Goal: Browse casually: Explore the website without a specific task or goal

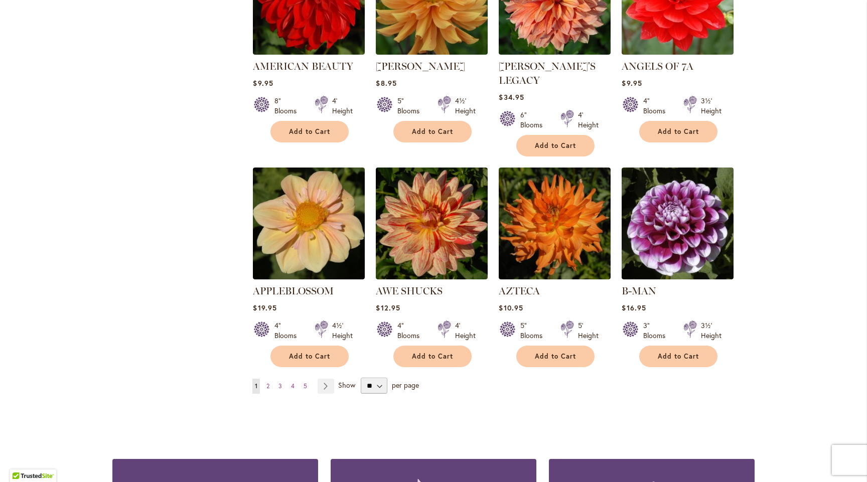
scroll to position [761, 0]
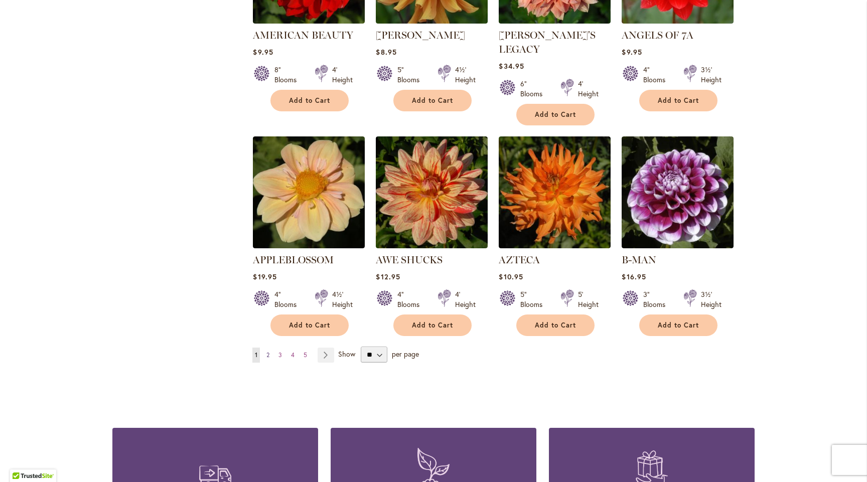
click at [267, 351] on span "2" at bounding box center [268, 355] width 3 height 8
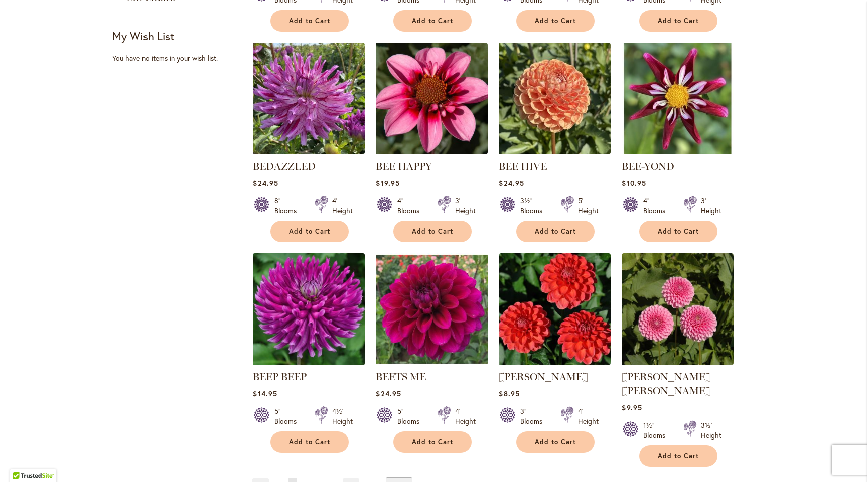
scroll to position [630, 0]
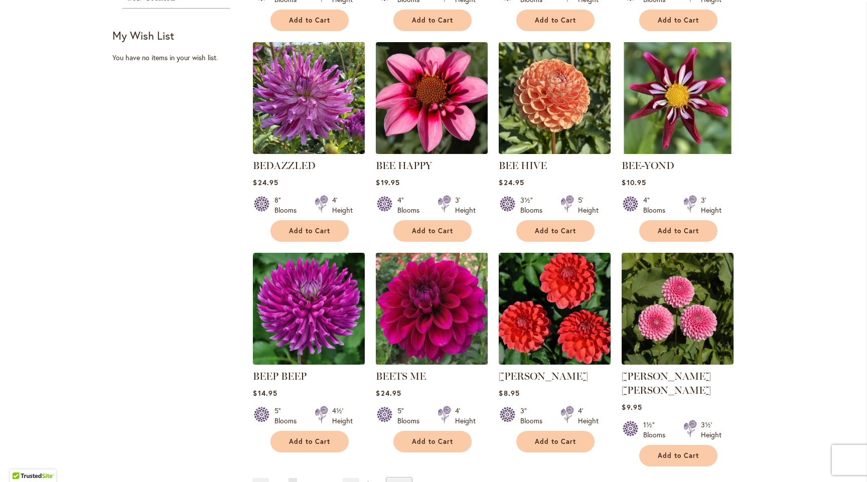
click at [414, 327] on img at bounding box center [431, 308] width 117 height 117
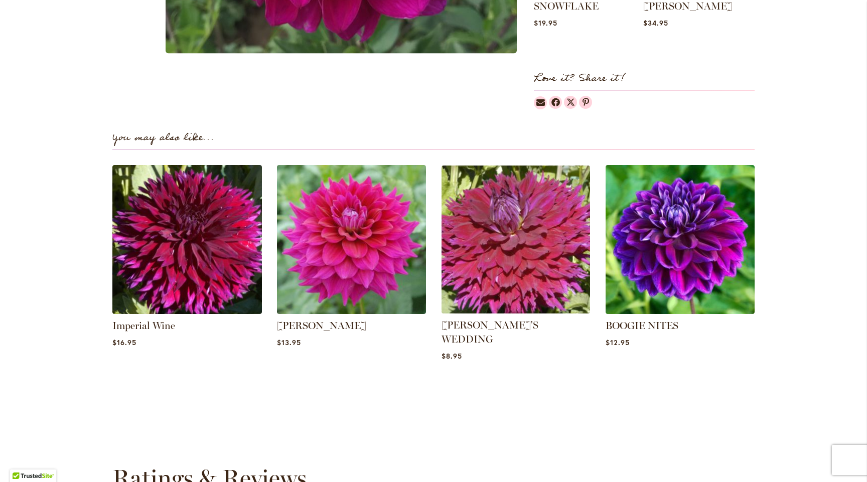
scroll to position [590, 0]
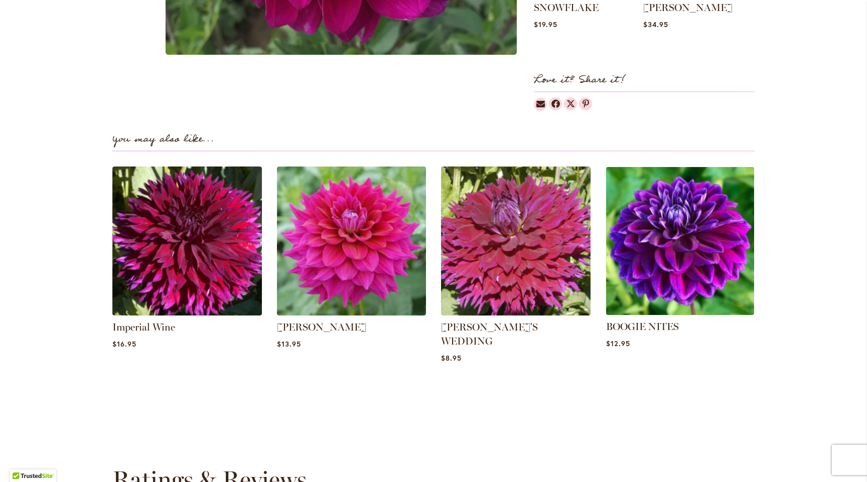
click at [676, 253] on img at bounding box center [680, 241] width 156 height 156
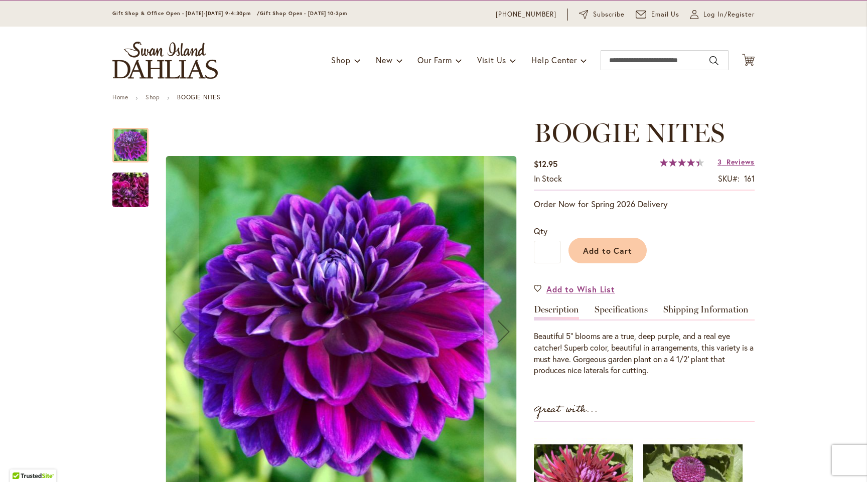
scroll to position [29, 0]
click at [132, 196] on img "BOOGIE NITES" at bounding box center [130, 191] width 36 height 48
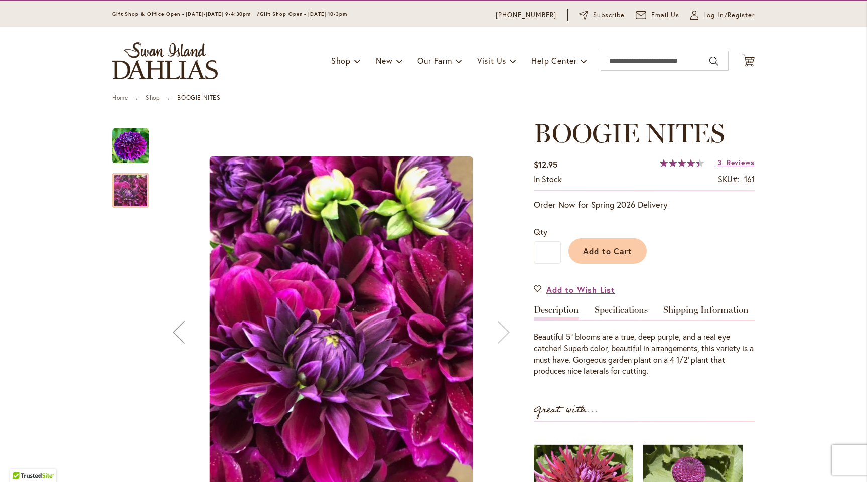
click at [126, 137] on img "BOOGIE NITES" at bounding box center [130, 146] width 36 height 36
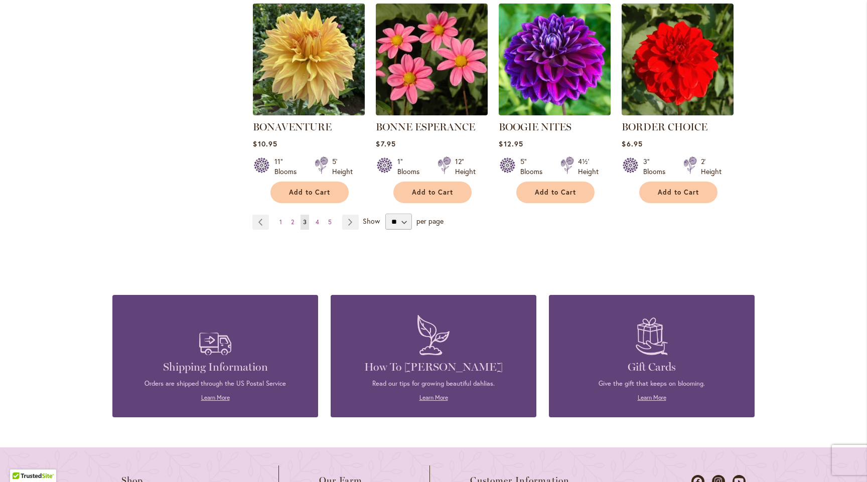
scroll to position [907, 0]
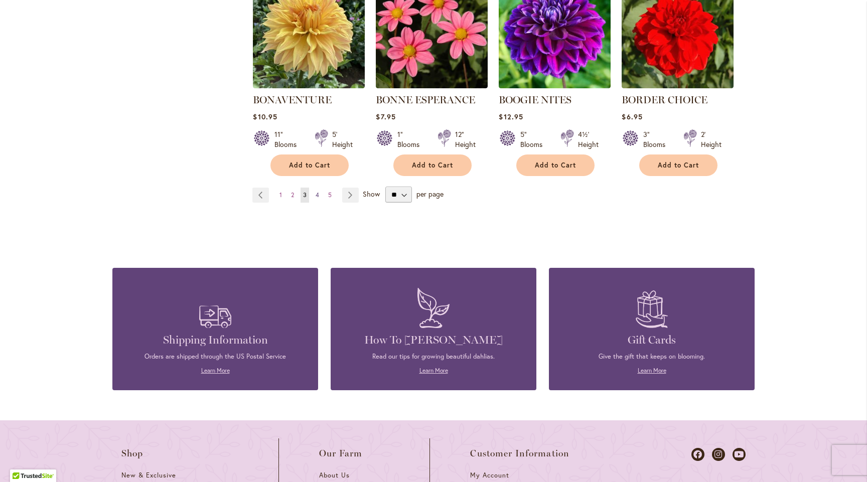
click at [316, 193] on span "4" at bounding box center [318, 195] width 4 height 8
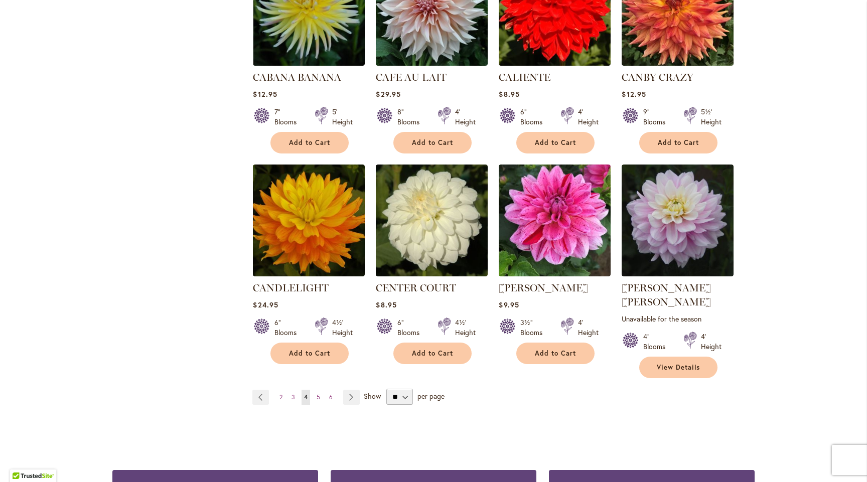
scroll to position [737, 0]
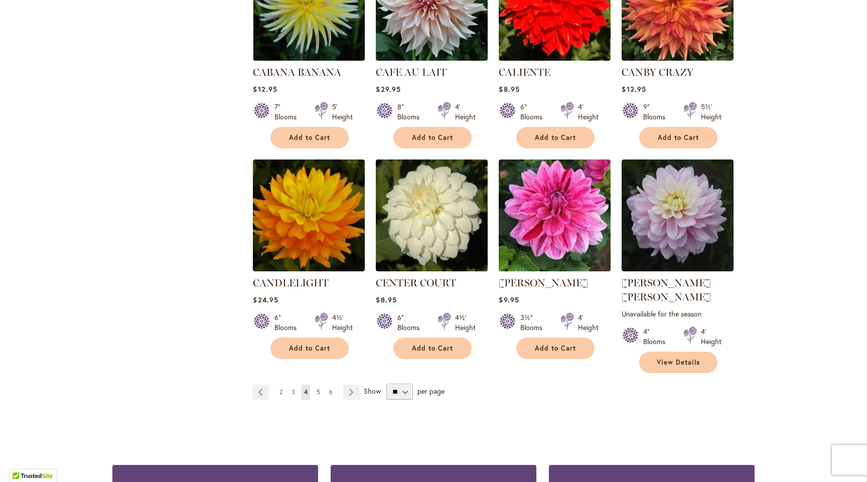
click at [314, 385] on link "Page 5" at bounding box center [318, 392] width 9 height 15
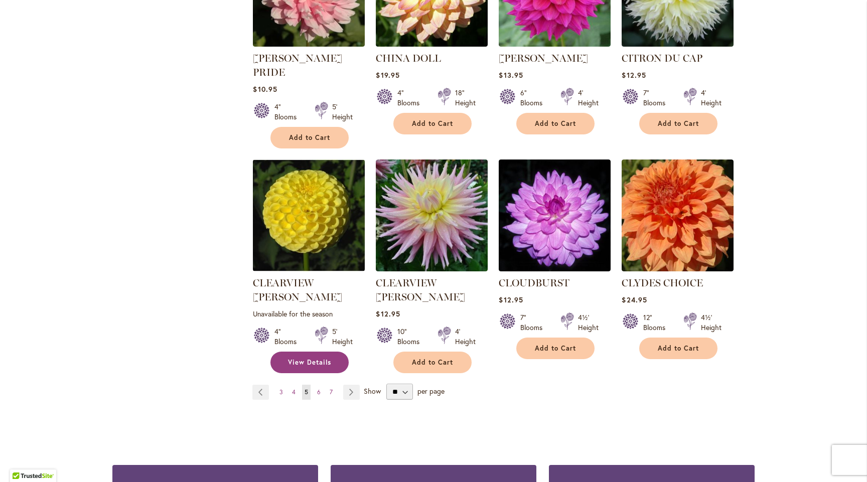
scroll to position [761, 0]
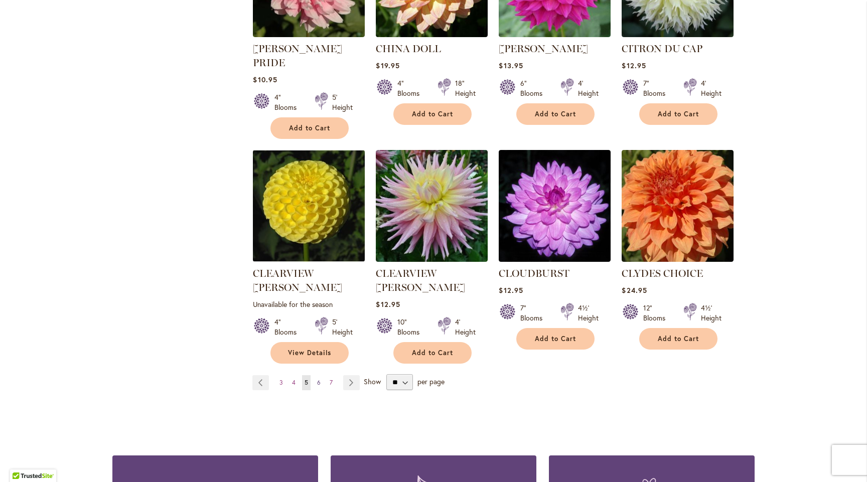
click at [317, 375] on link "Page 6" at bounding box center [319, 382] width 9 height 15
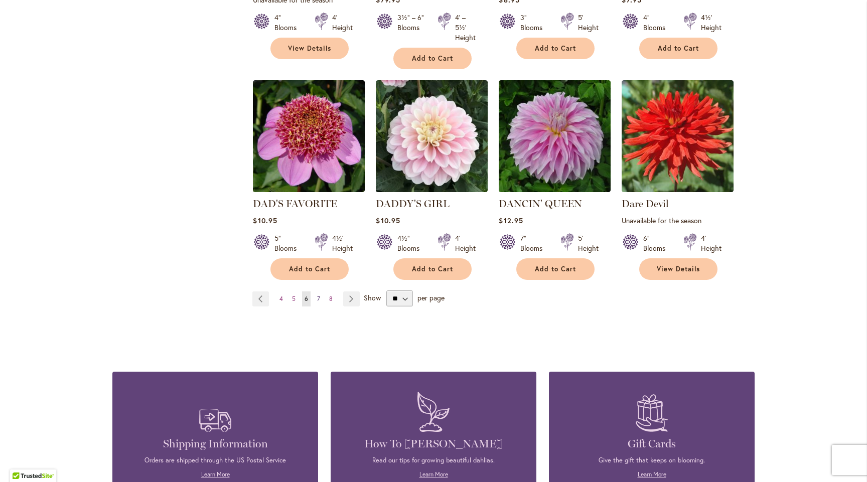
scroll to position [841, 0]
click at [317, 295] on span "7" at bounding box center [318, 299] width 3 height 8
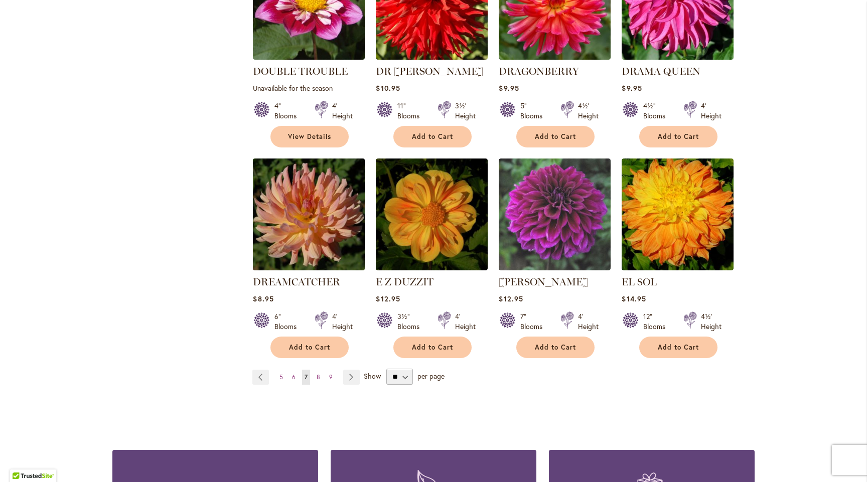
scroll to position [753, 0]
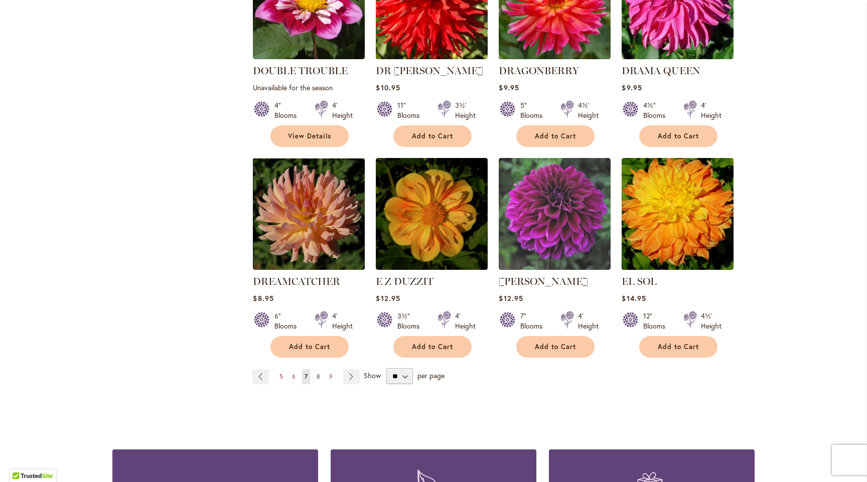
click at [314, 369] on link "Page 8" at bounding box center [318, 376] width 9 height 15
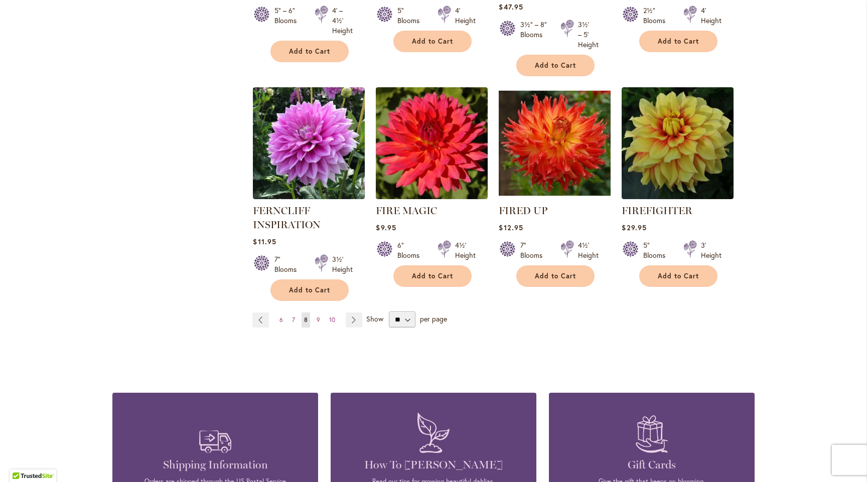
scroll to position [821, 0]
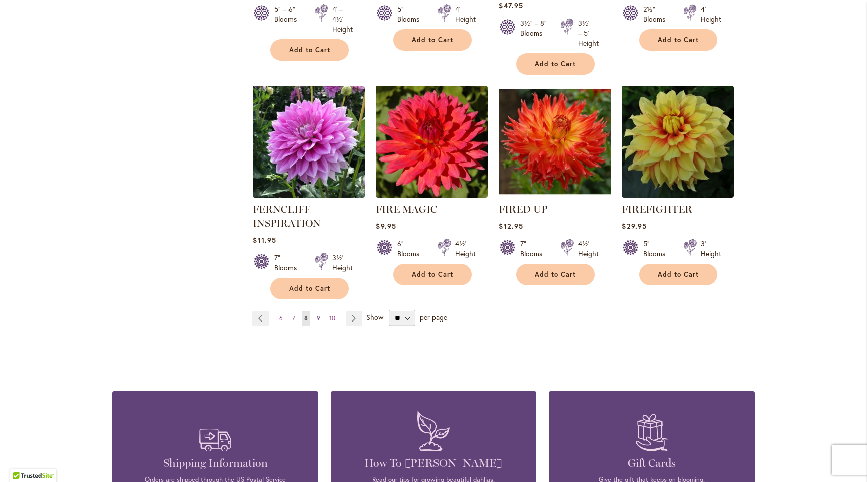
click at [317, 315] on span "9" at bounding box center [319, 319] width 4 height 8
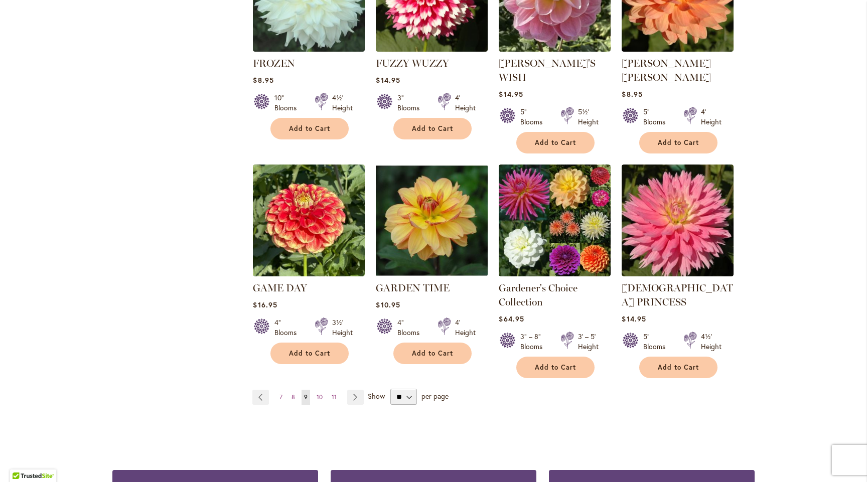
scroll to position [846, 0]
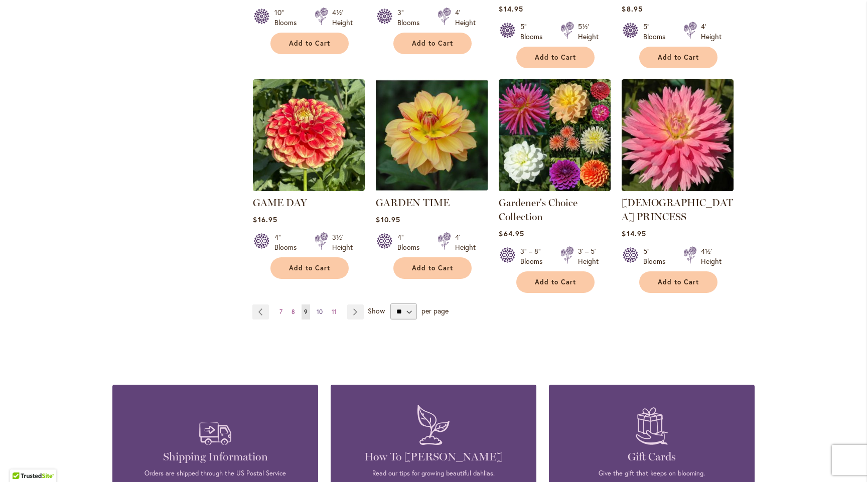
click at [317, 308] on span "10" at bounding box center [320, 312] width 6 height 8
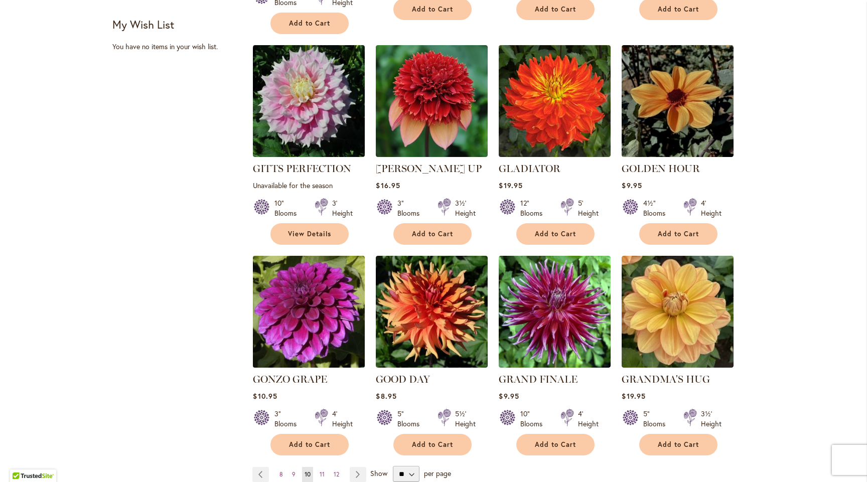
scroll to position [642, 0]
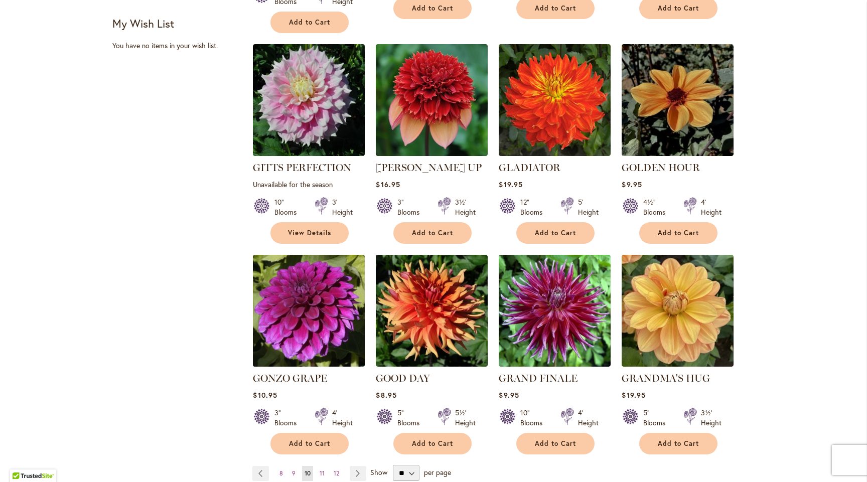
click at [282, 295] on img at bounding box center [308, 311] width 117 height 117
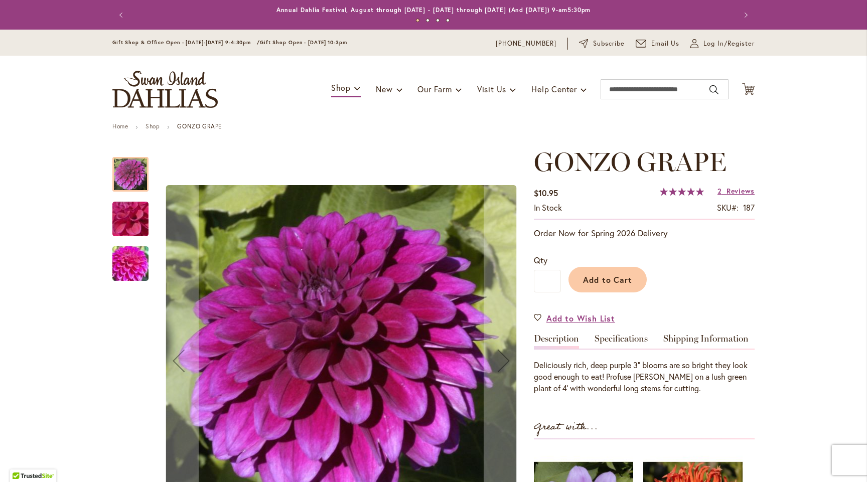
click at [127, 223] on img "GONZO GRAPE" at bounding box center [130, 219] width 72 height 54
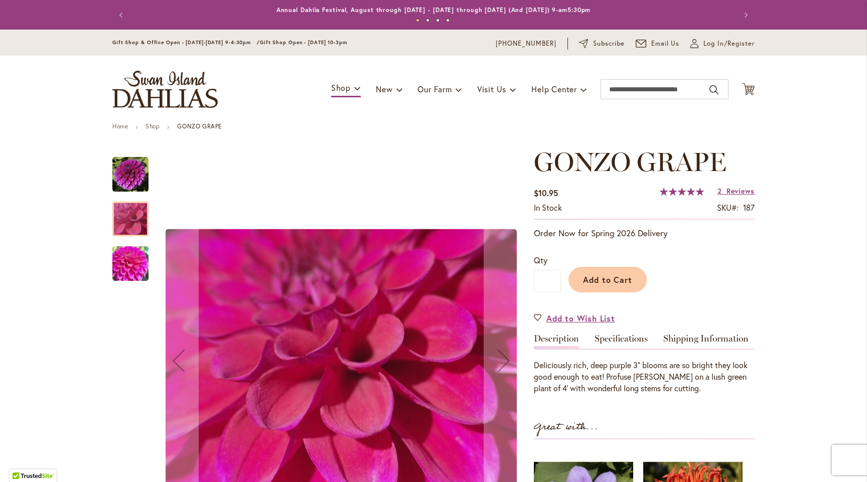
click at [133, 261] on img "GONZO GRAPE" at bounding box center [130, 264] width 72 height 54
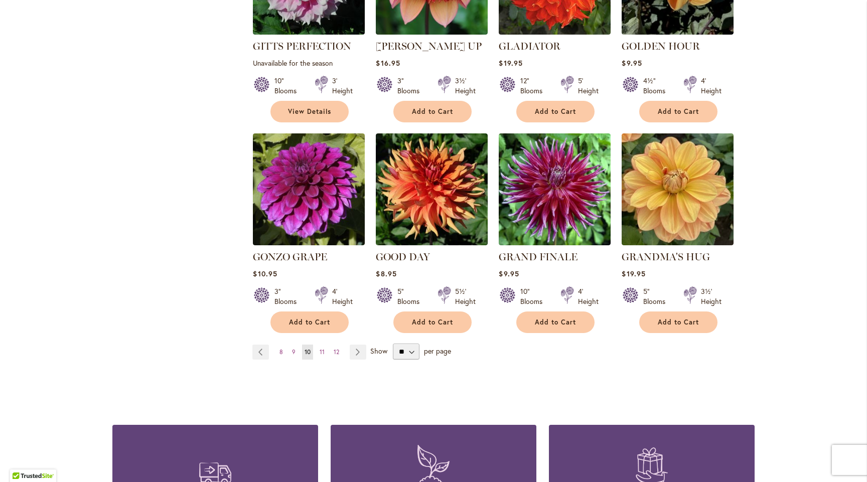
scroll to position [765, 0]
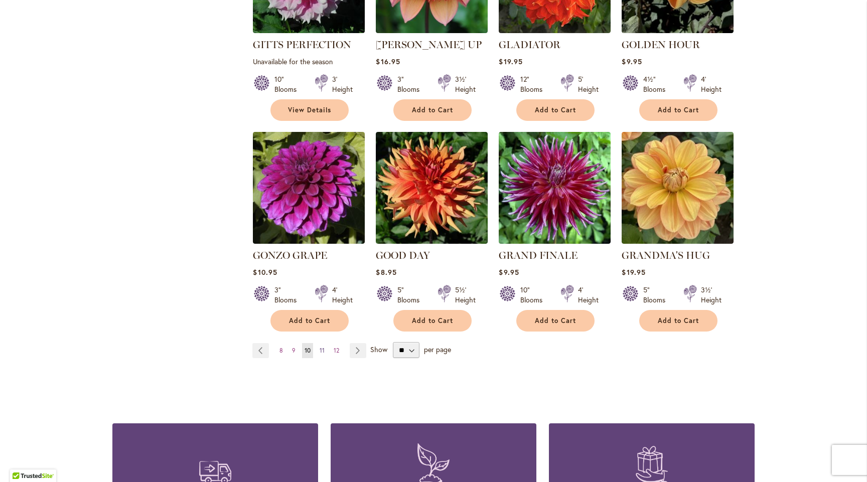
click at [320, 347] on span "11" at bounding box center [322, 351] width 5 height 8
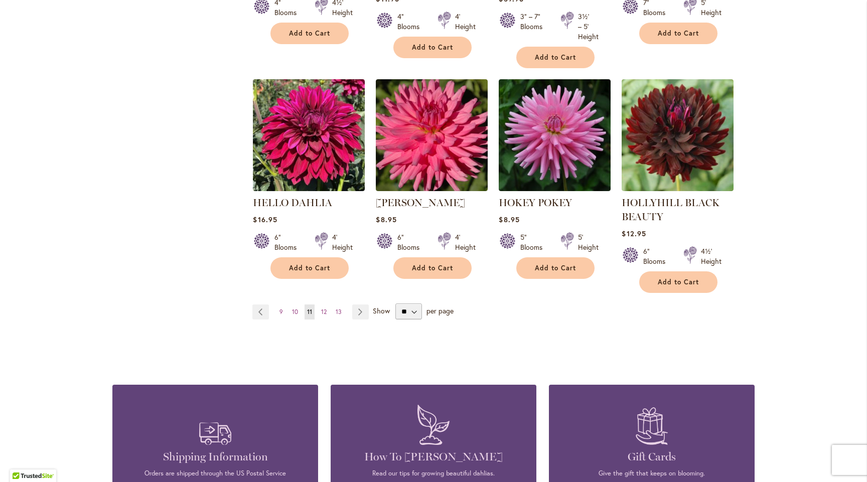
scroll to position [905, 0]
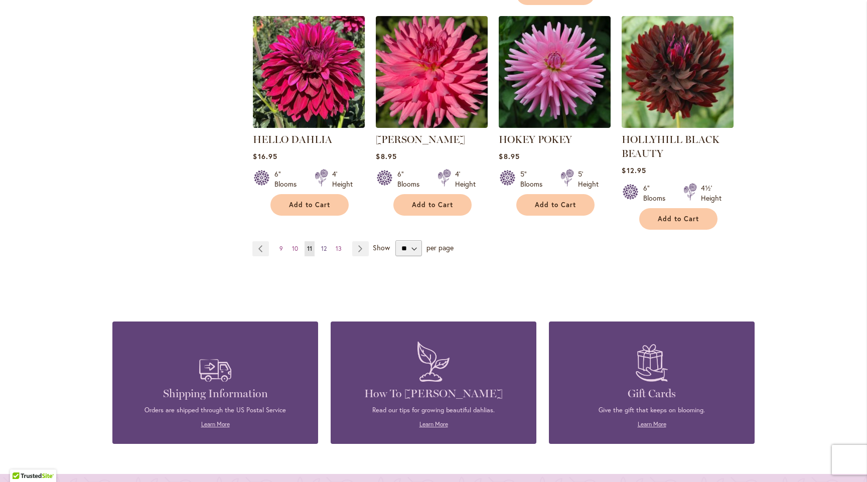
click at [322, 245] on span "12" at bounding box center [324, 249] width 6 height 8
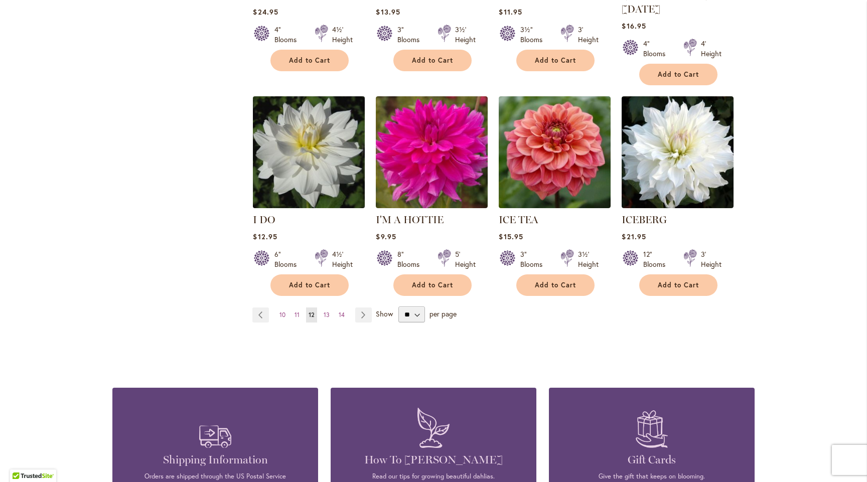
scroll to position [812, 0]
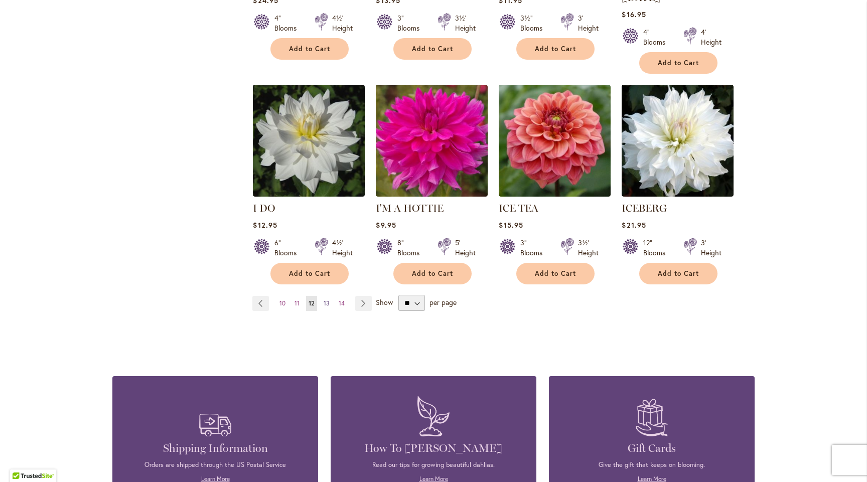
click at [324, 300] on span "13" at bounding box center [327, 304] width 6 height 8
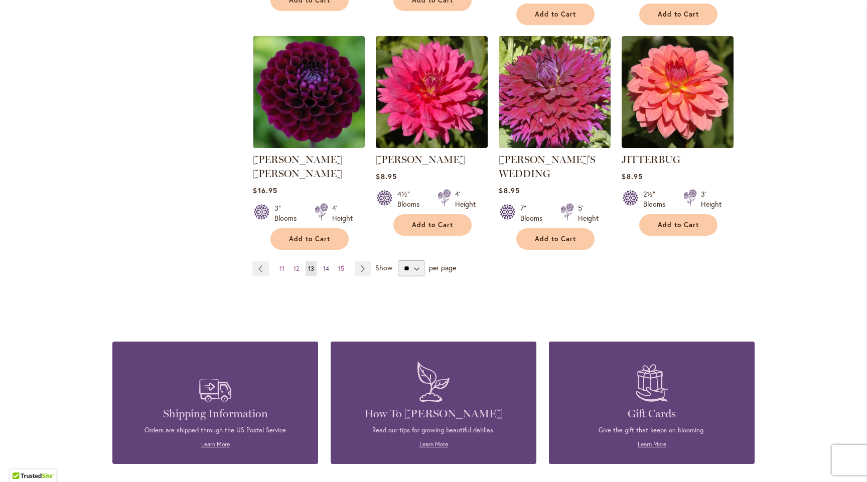
scroll to position [872, 0]
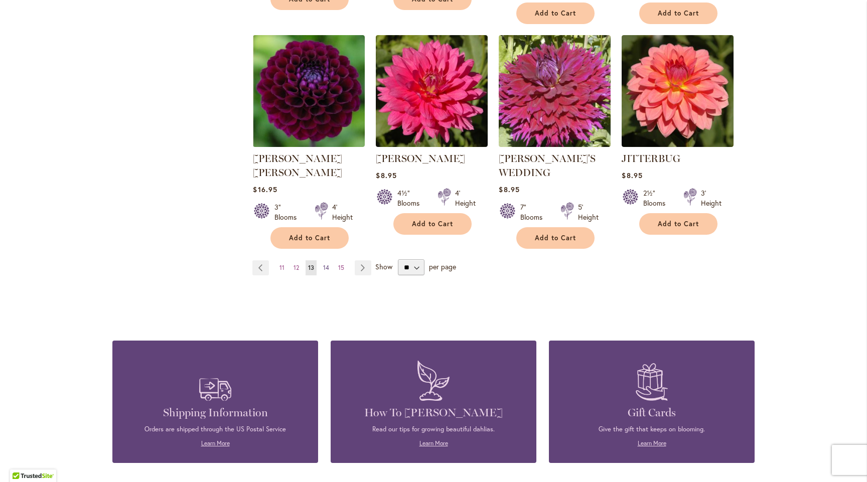
click at [324, 264] on span "14" at bounding box center [326, 268] width 6 height 8
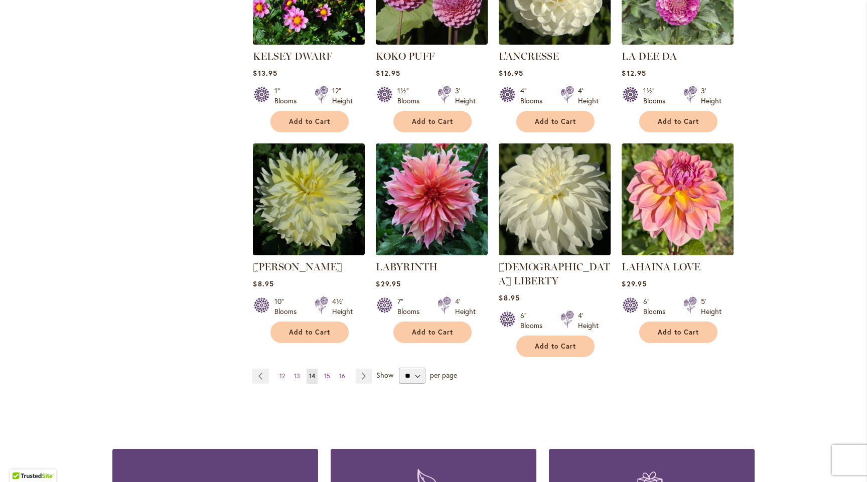
scroll to position [761, 0]
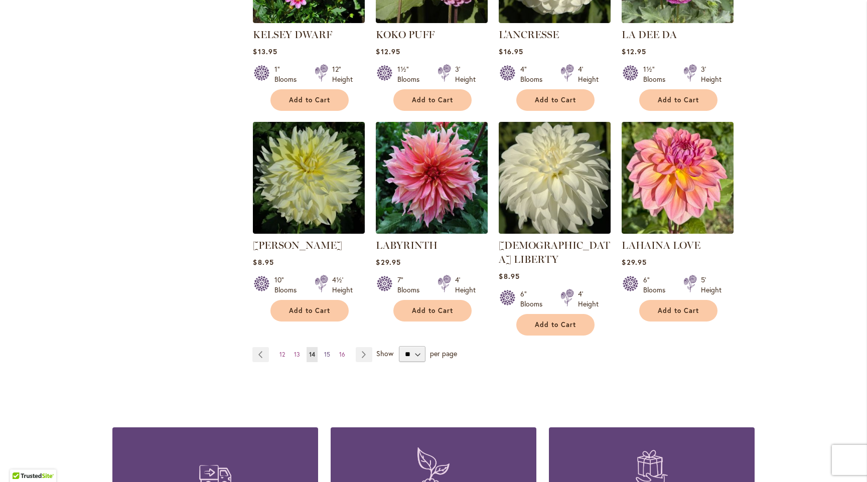
click at [325, 351] on span "15" at bounding box center [327, 355] width 6 height 8
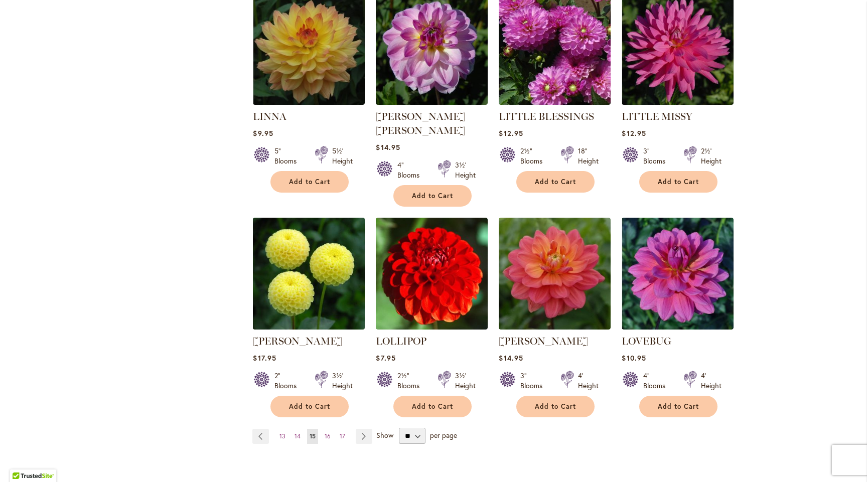
scroll to position [695, 0]
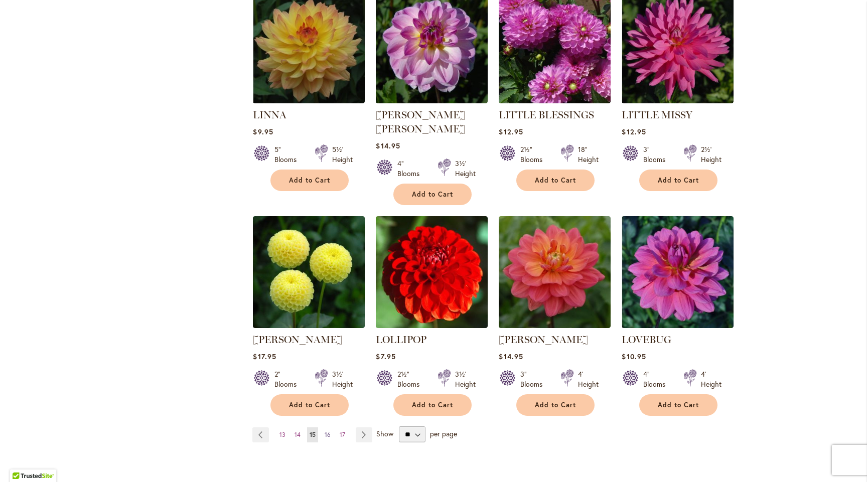
click at [325, 431] on span "16" at bounding box center [328, 435] width 6 height 8
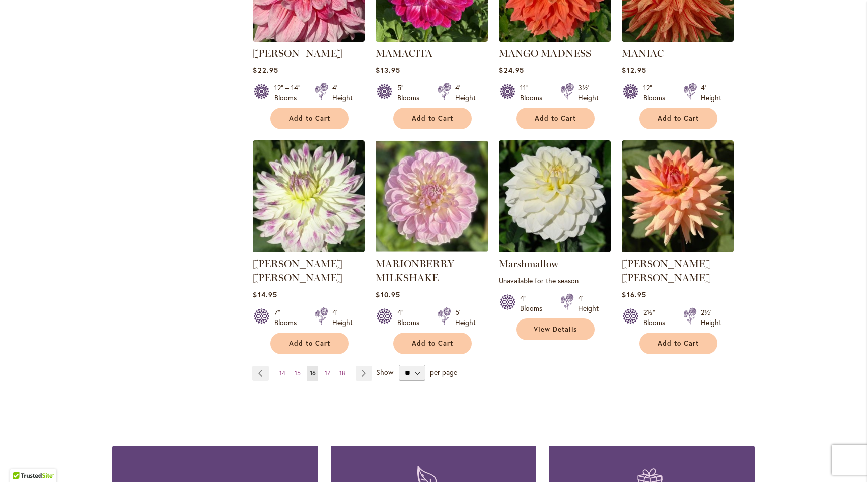
scroll to position [769, 0]
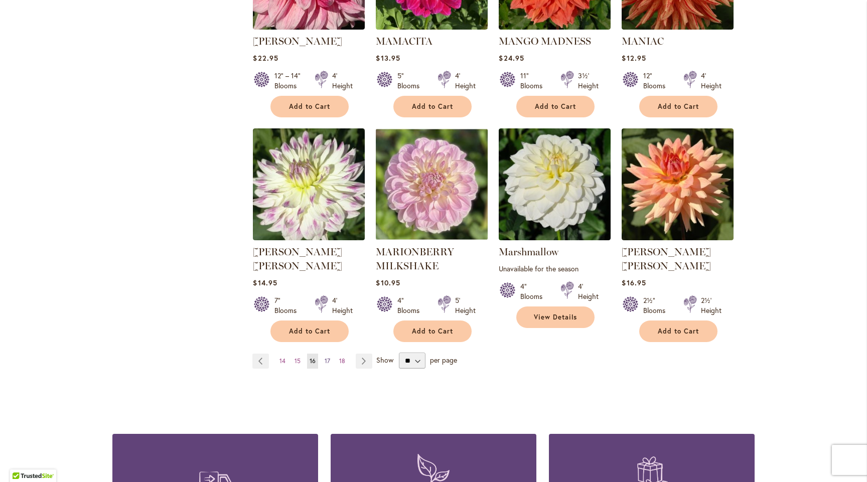
click at [325, 357] on span "17" at bounding box center [328, 361] width 6 height 8
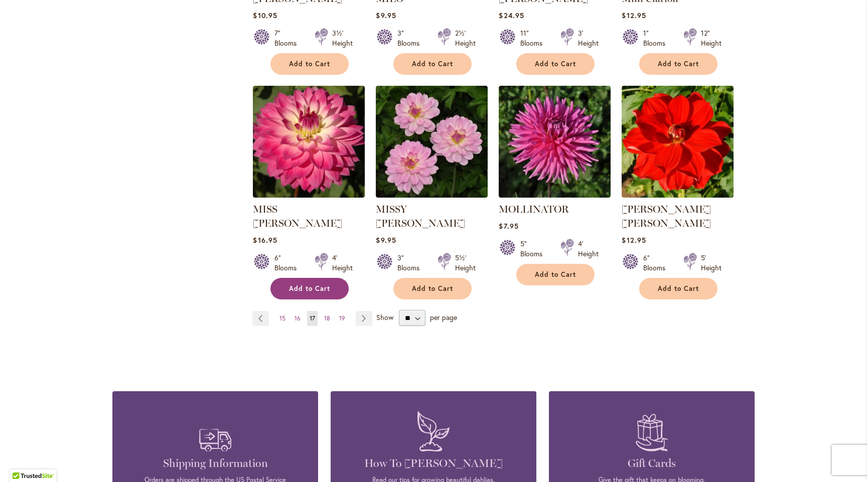
scroll to position [799, 0]
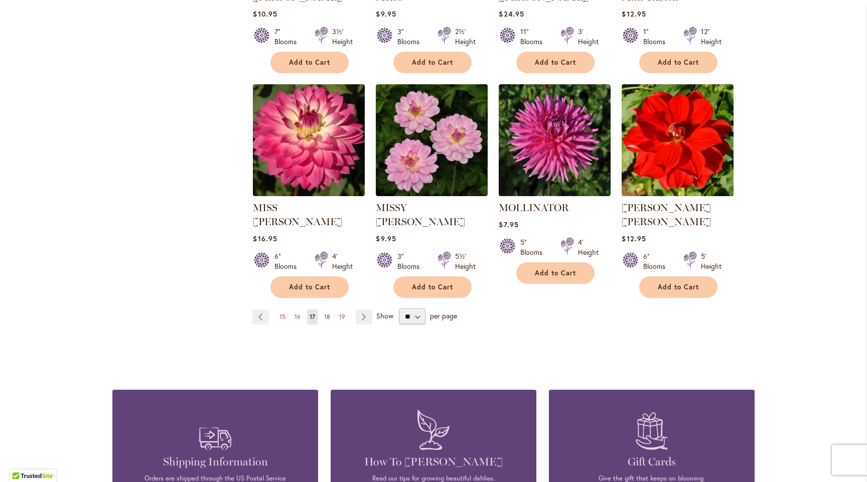
click at [324, 313] on span "18" at bounding box center [327, 317] width 6 height 8
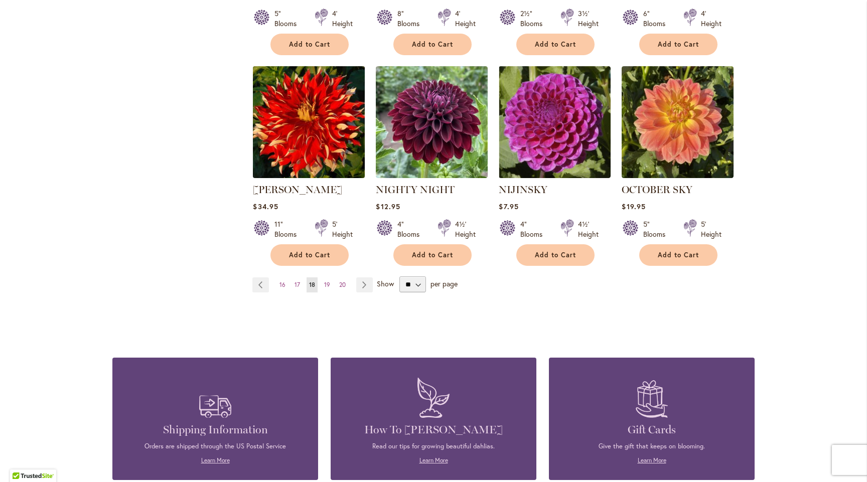
scroll to position [834, 0]
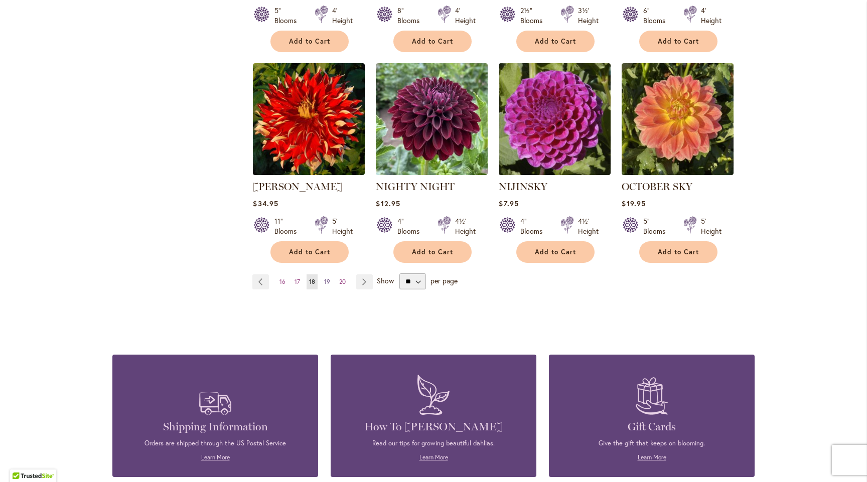
click at [325, 278] on span "19" at bounding box center [327, 282] width 6 height 8
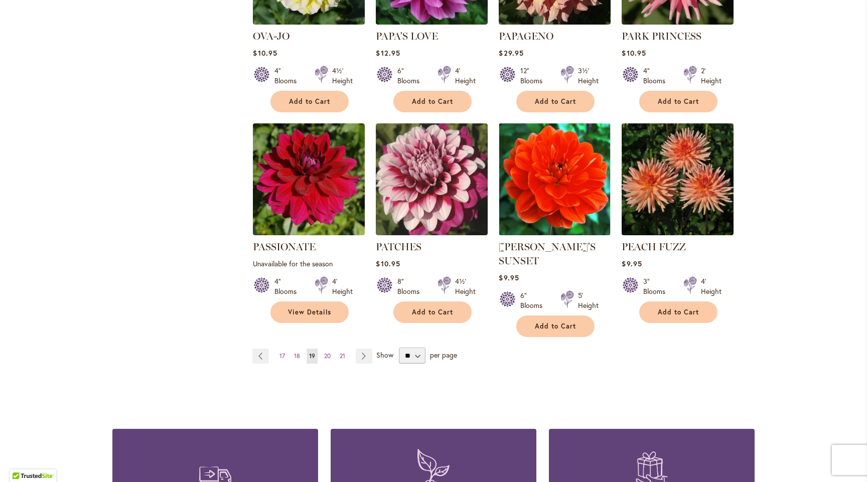
scroll to position [777, 0]
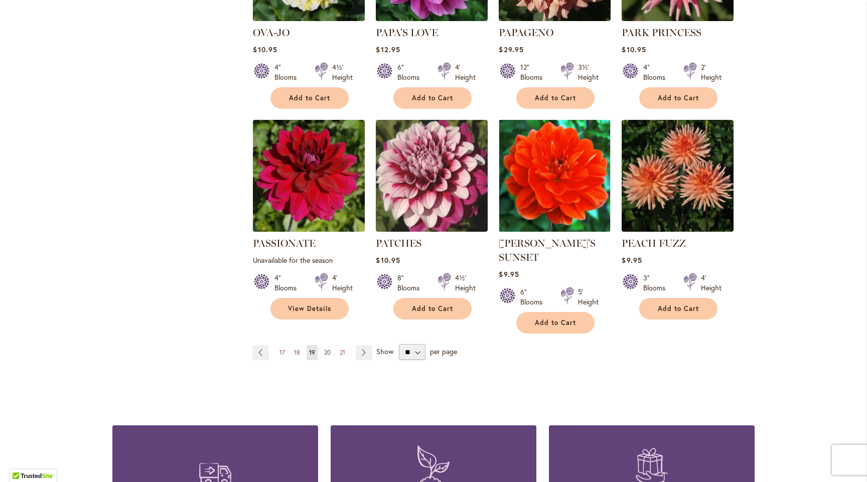
click at [324, 349] on span "20" at bounding box center [327, 353] width 7 height 8
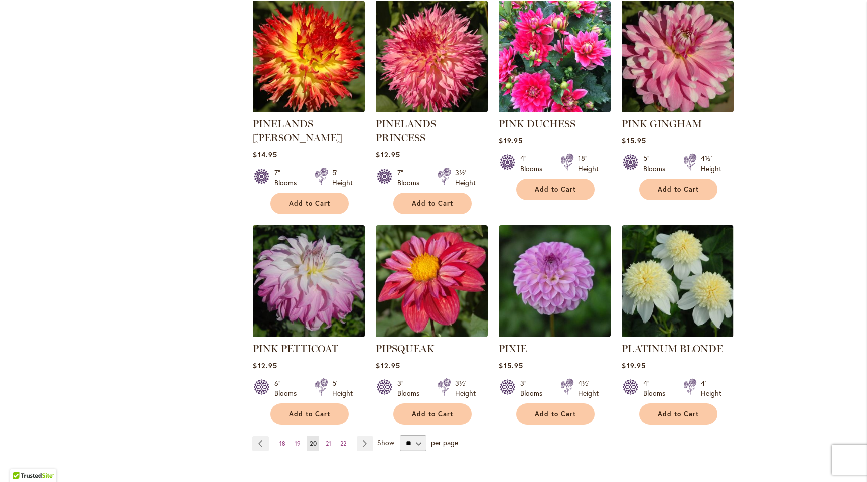
scroll to position [704, 0]
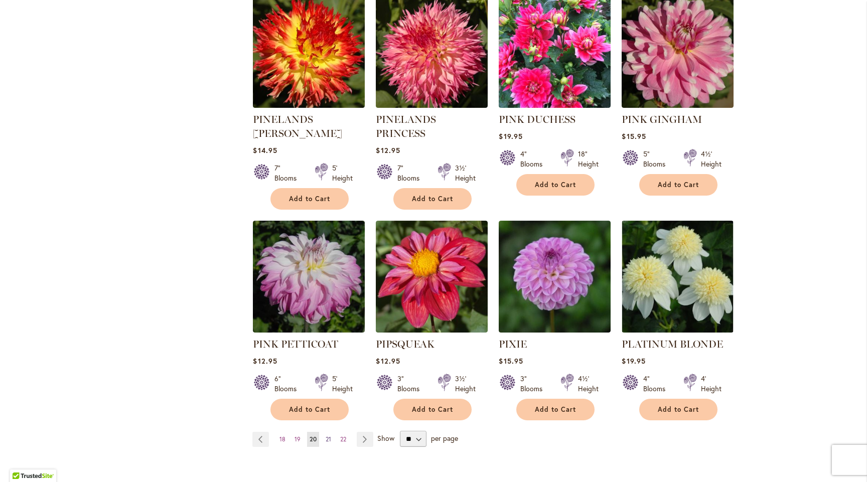
click at [326, 436] on span "21" at bounding box center [329, 440] width 6 height 8
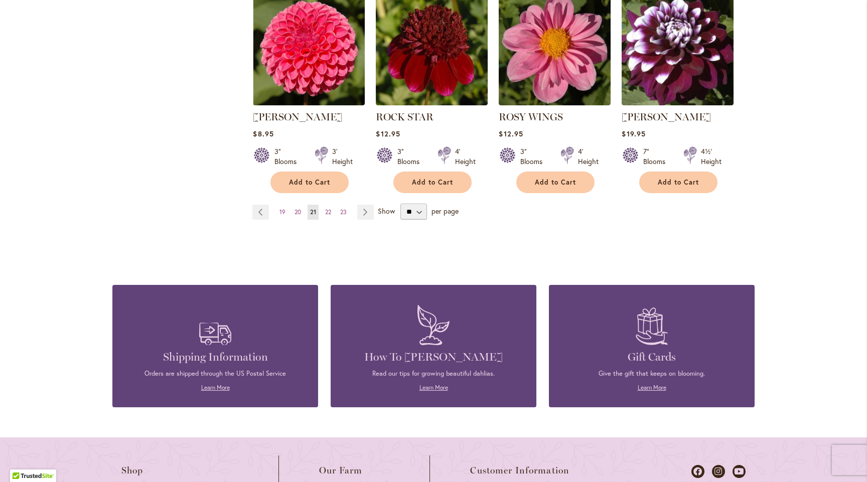
scroll to position [904, 0]
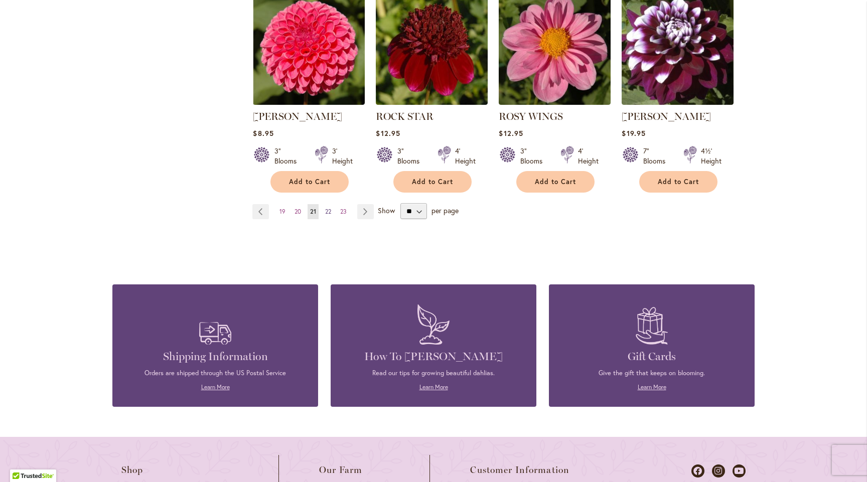
click at [327, 208] on span "22" at bounding box center [328, 212] width 6 height 8
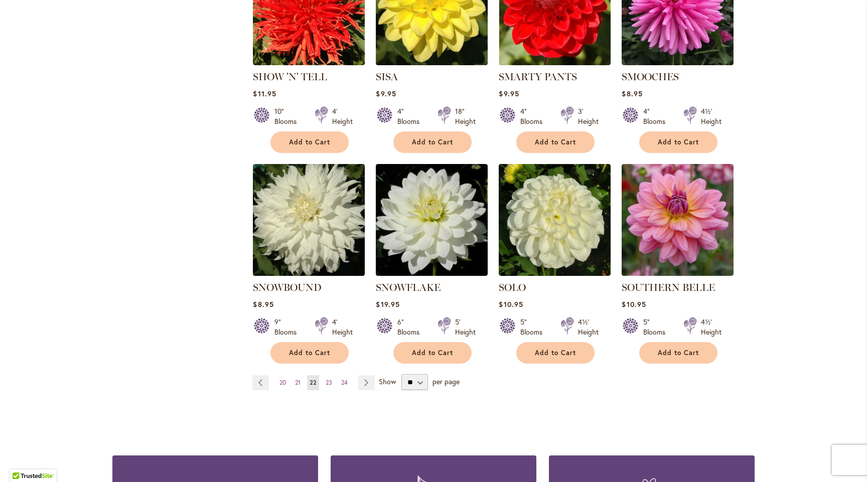
scroll to position [753, 0]
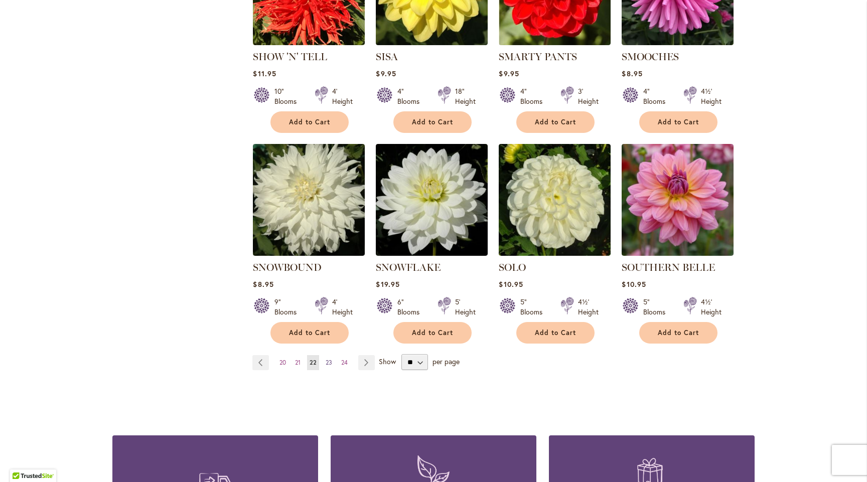
click at [326, 359] on span "23" at bounding box center [329, 363] width 7 height 8
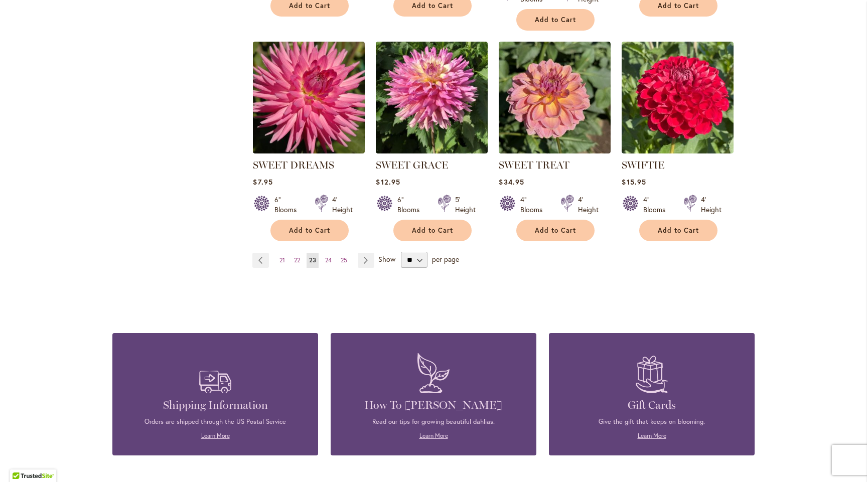
scroll to position [857, 0]
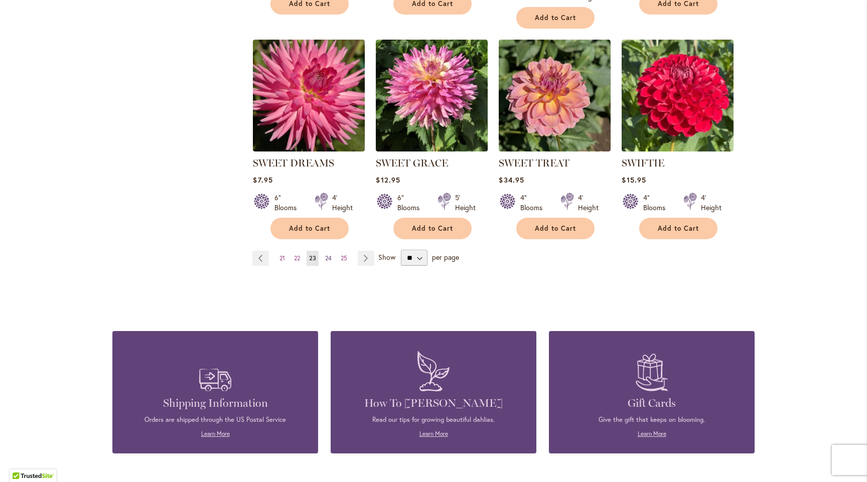
click at [325, 255] on span "24" at bounding box center [328, 259] width 7 height 8
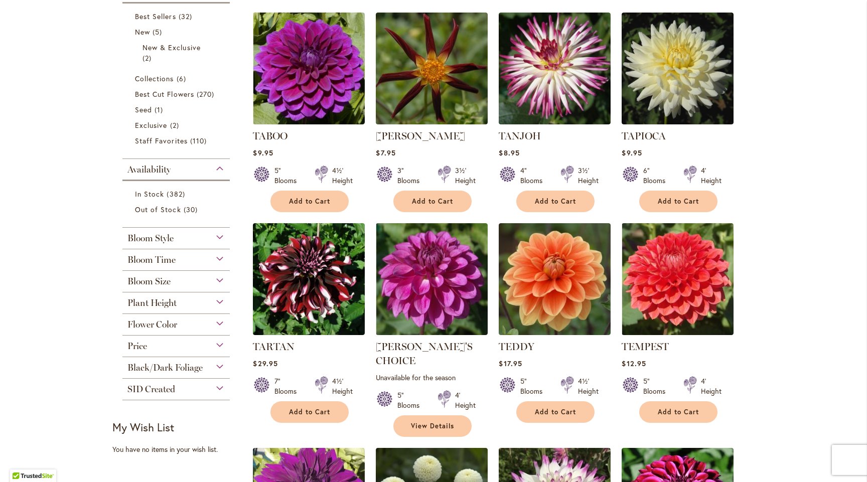
scroll to position [237, 0]
